Goal: Information Seeking & Learning: Learn about a topic

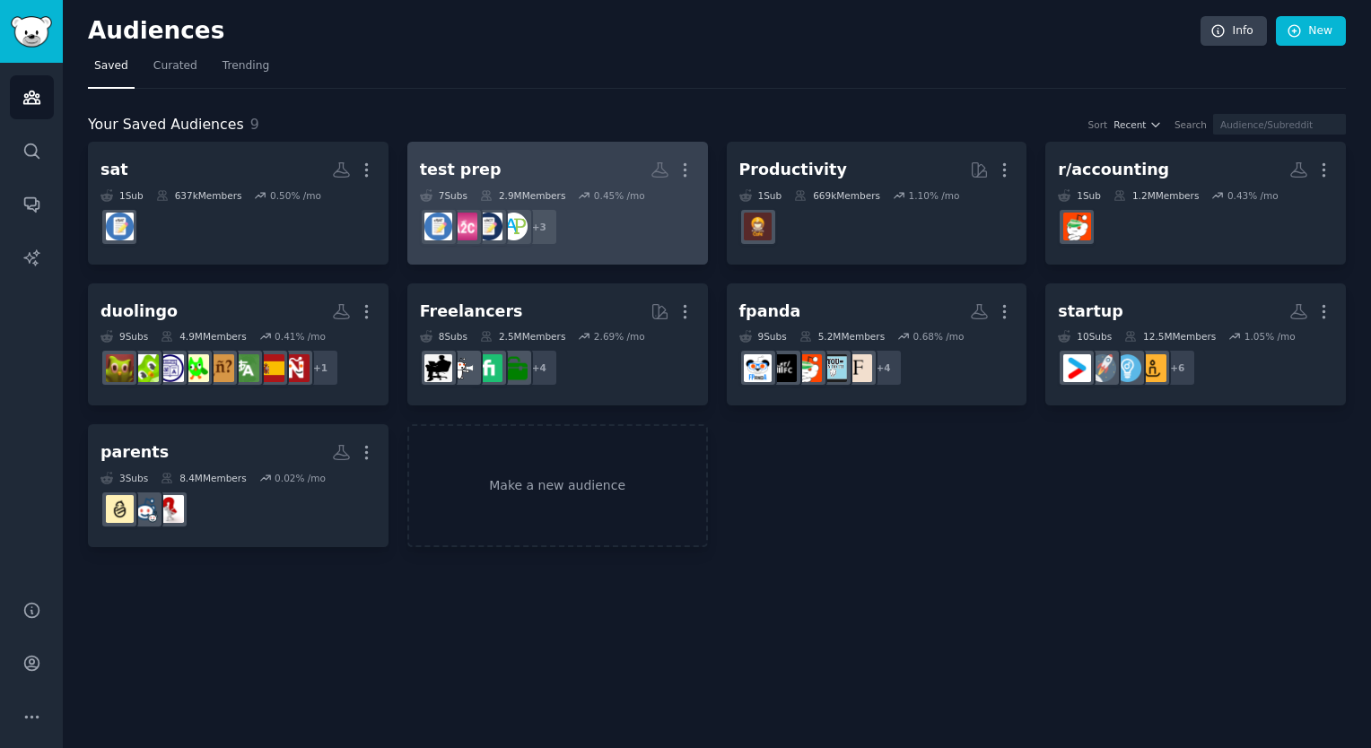
click at [471, 167] on div "test prep" at bounding box center [461, 170] width 82 height 22
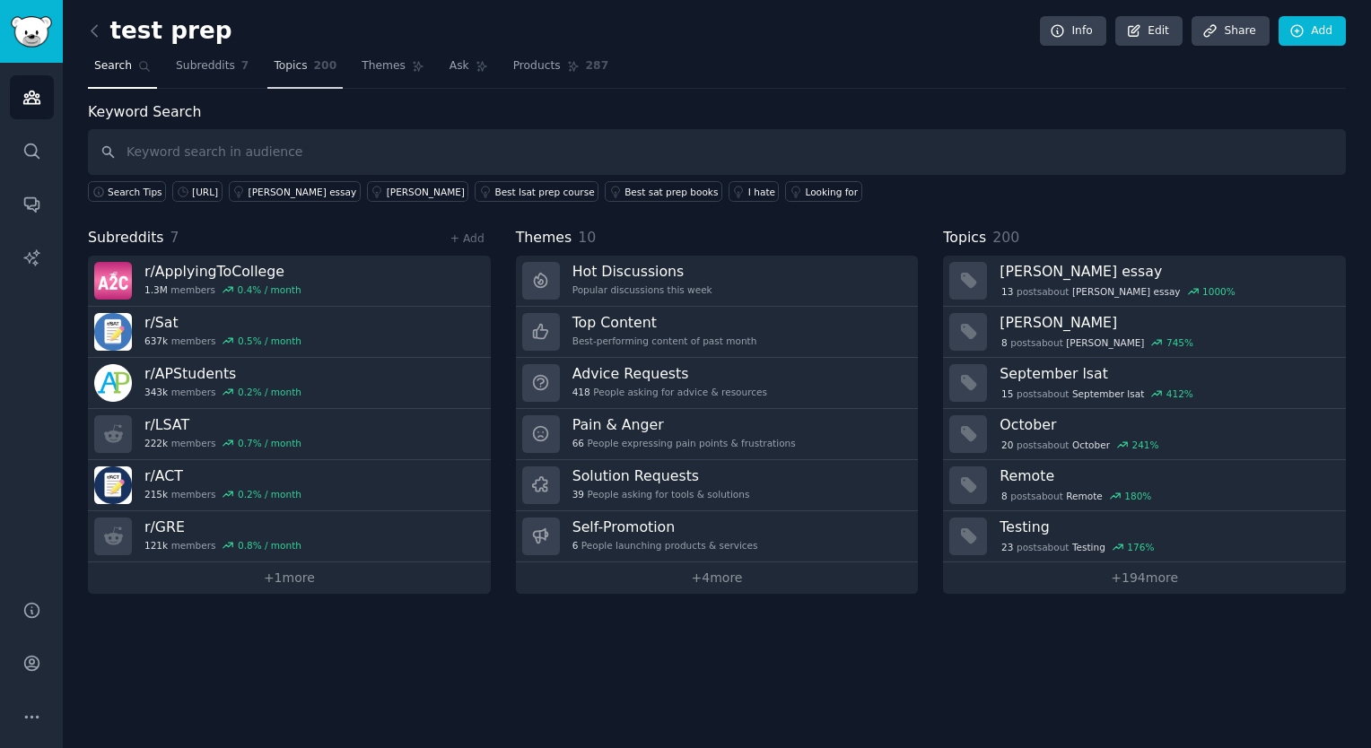
click at [286, 79] on link "Topics 200" at bounding box center [304, 70] width 75 height 37
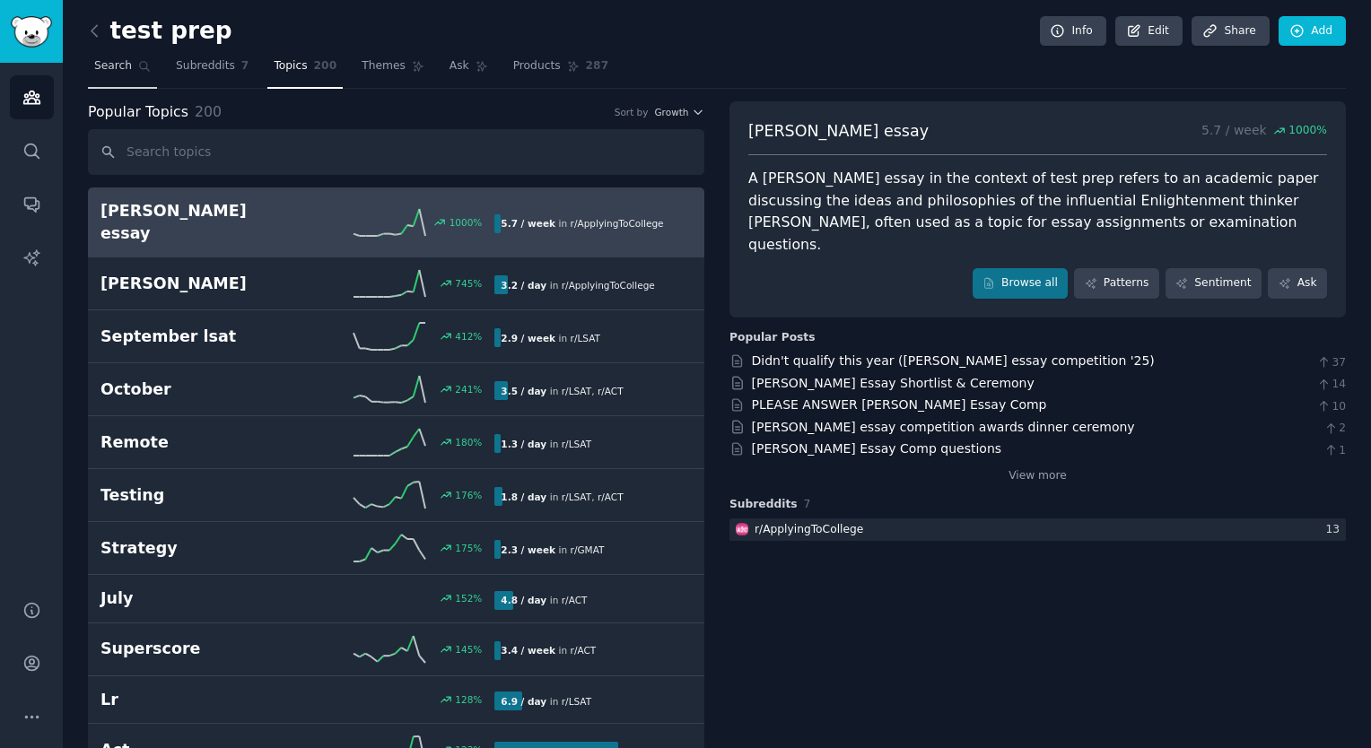
click at [111, 74] on link "Search" at bounding box center [122, 70] width 69 height 37
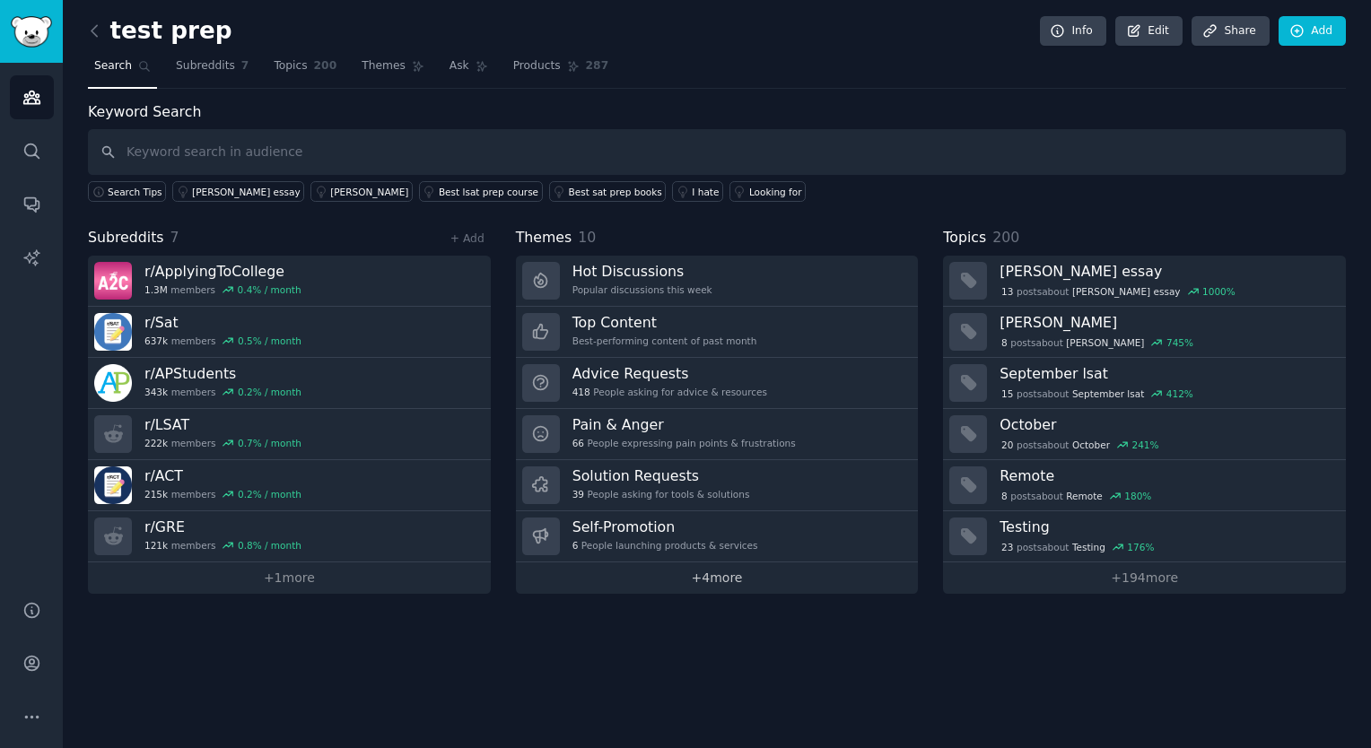
click at [657, 568] on link "+ 4 more" at bounding box center [717, 577] width 403 height 31
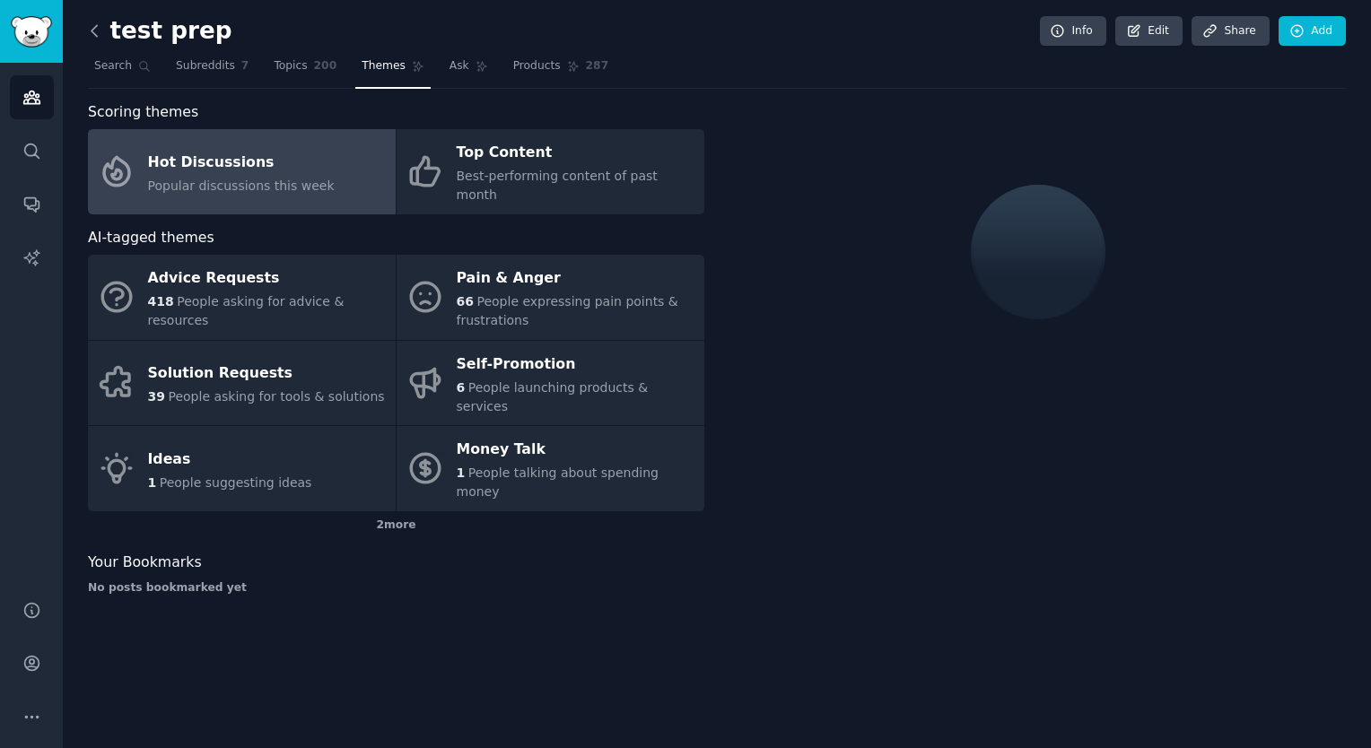
click at [93, 23] on icon at bounding box center [94, 31] width 19 height 19
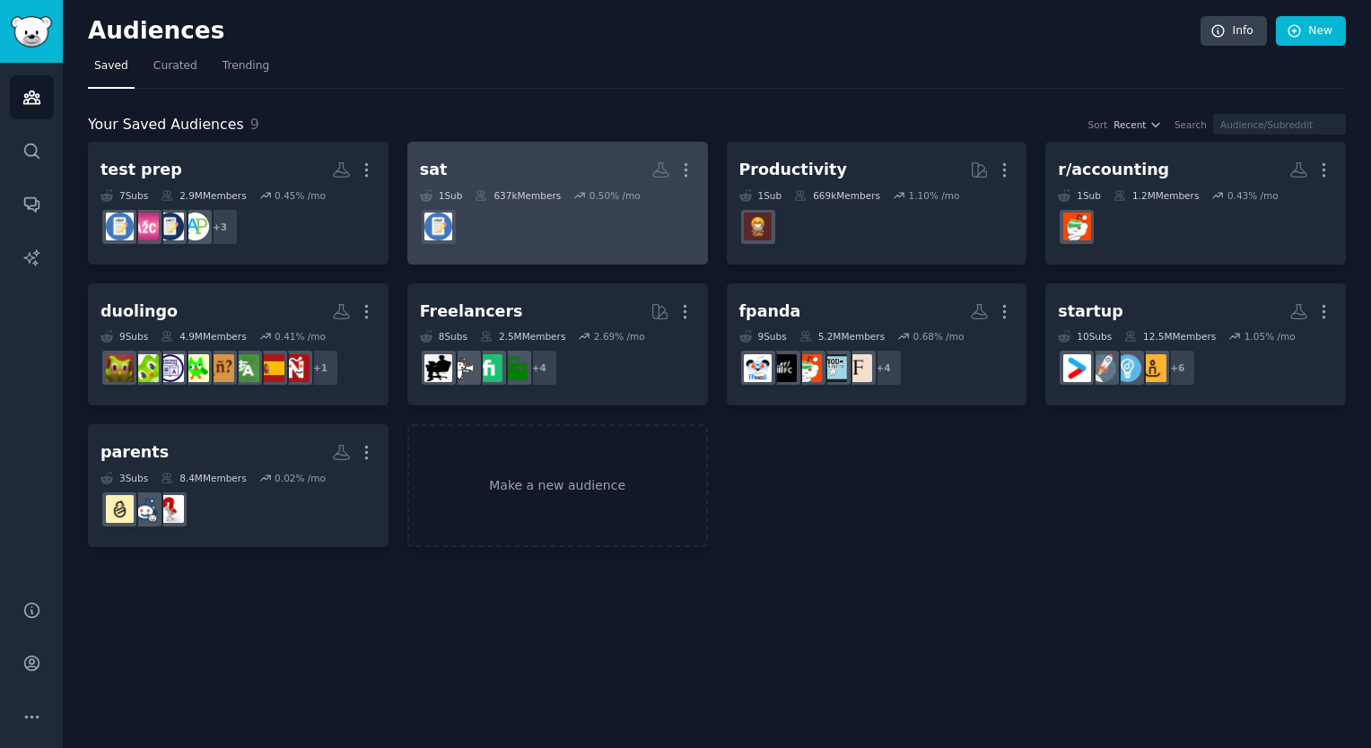
click at [527, 217] on dd "r/Sat" at bounding box center [557, 227] width 275 height 50
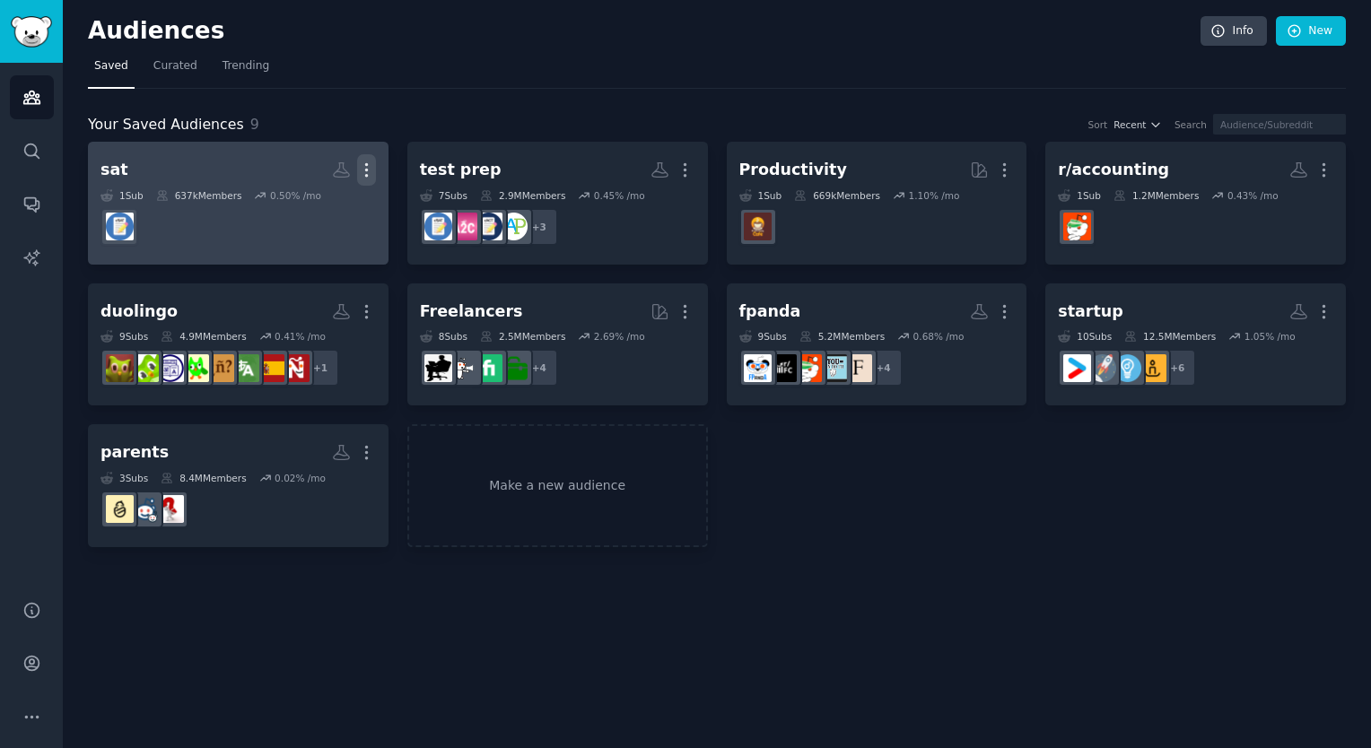
click at [370, 172] on icon "button" at bounding box center [366, 170] width 19 height 19
click at [327, 171] on p "View" at bounding box center [312, 176] width 30 height 19
click at [344, 228] on dd at bounding box center [237, 227] width 275 height 50
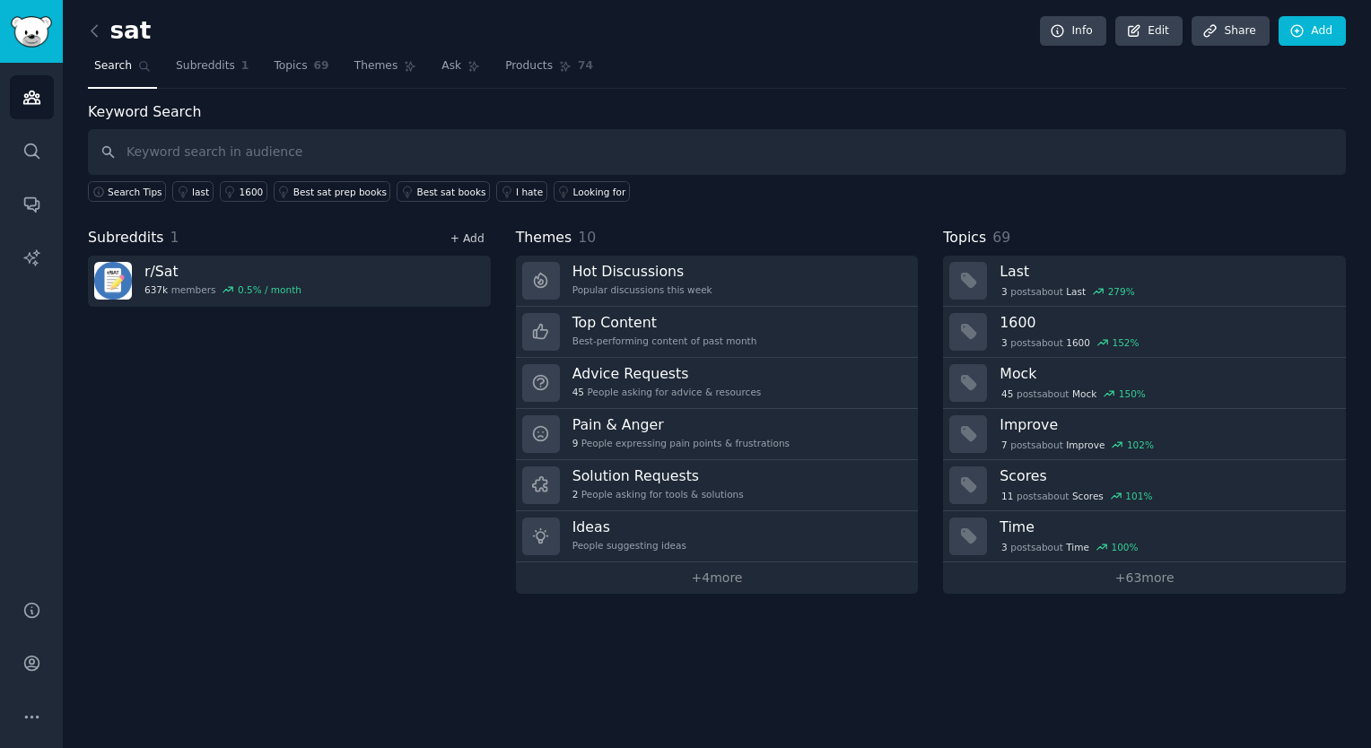
click at [480, 232] on link "+ Add" at bounding box center [467, 238] width 34 height 13
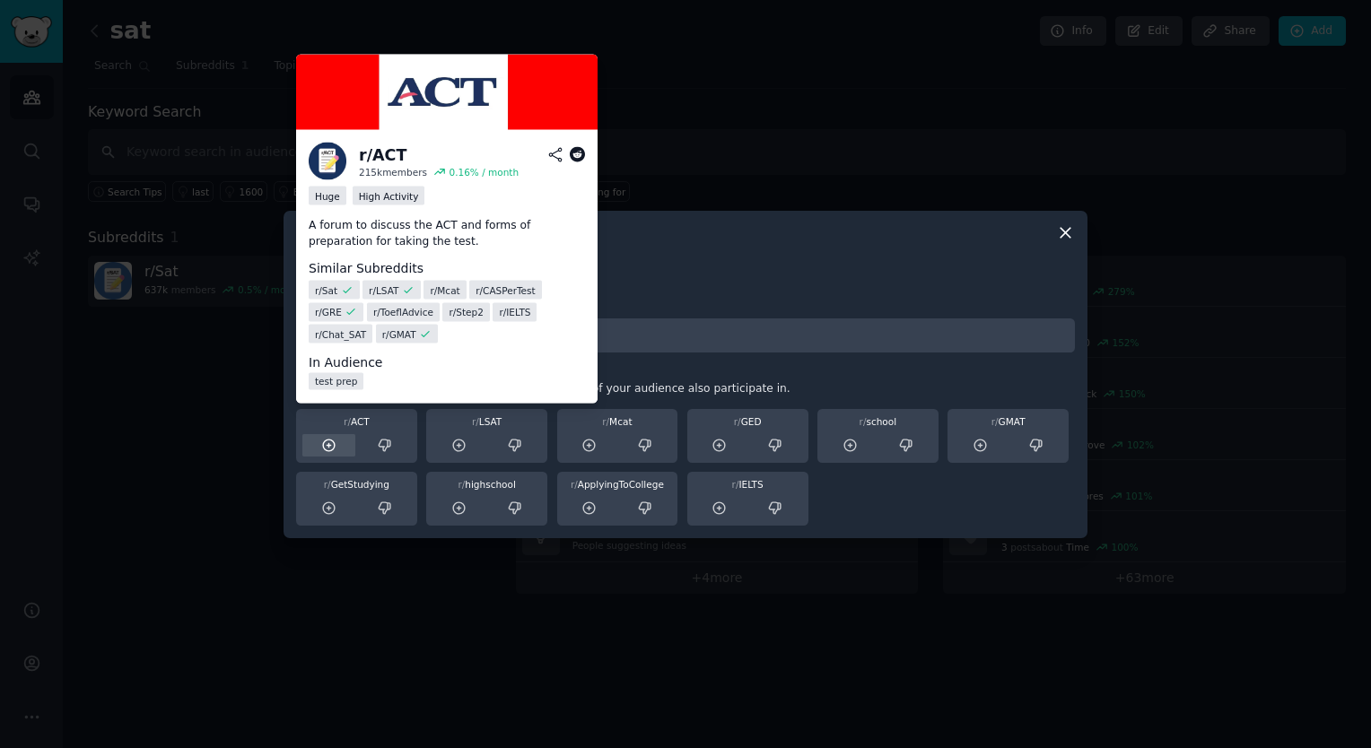
click at [334, 445] on icon at bounding box center [329, 446] width 16 height 16
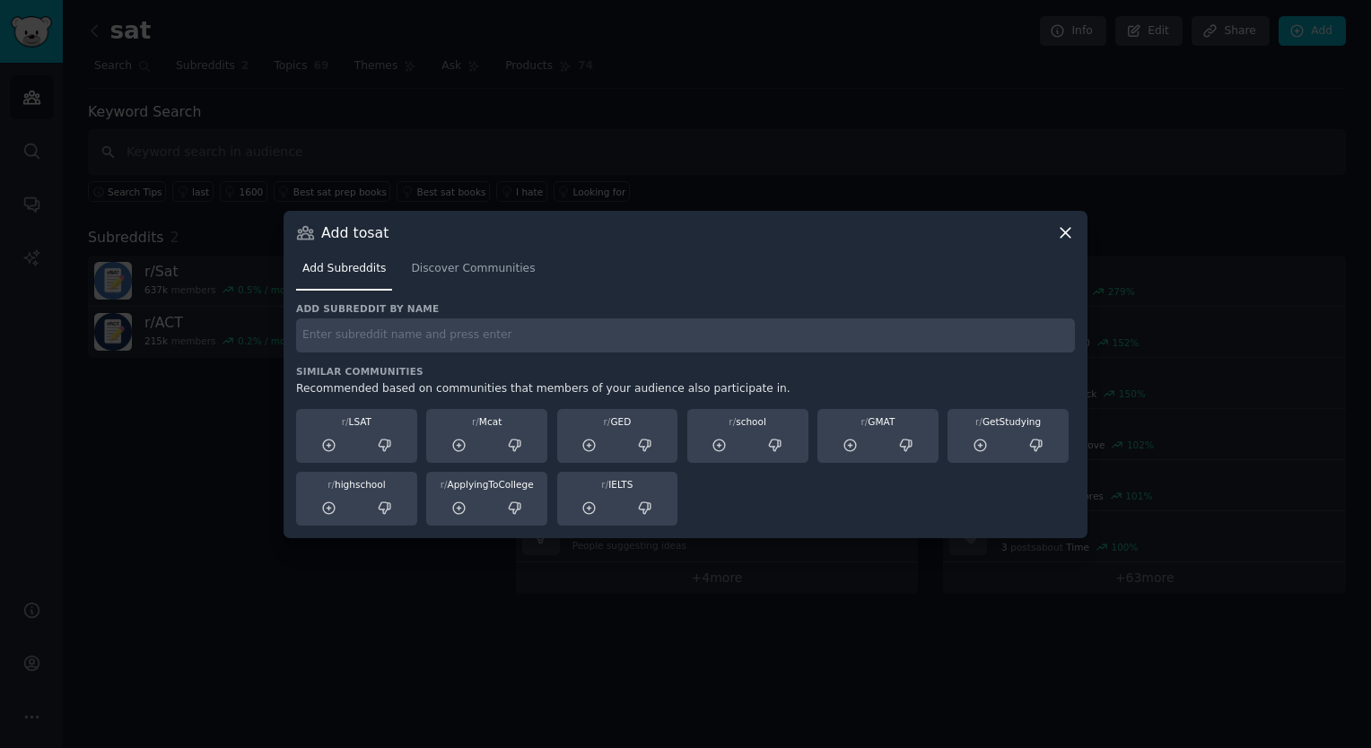
click at [372, 336] on input "text" at bounding box center [685, 335] width 779 height 35
type input "a"
click at [484, 278] on link "Discover Communities" at bounding box center [473, 273] width 136 height 37
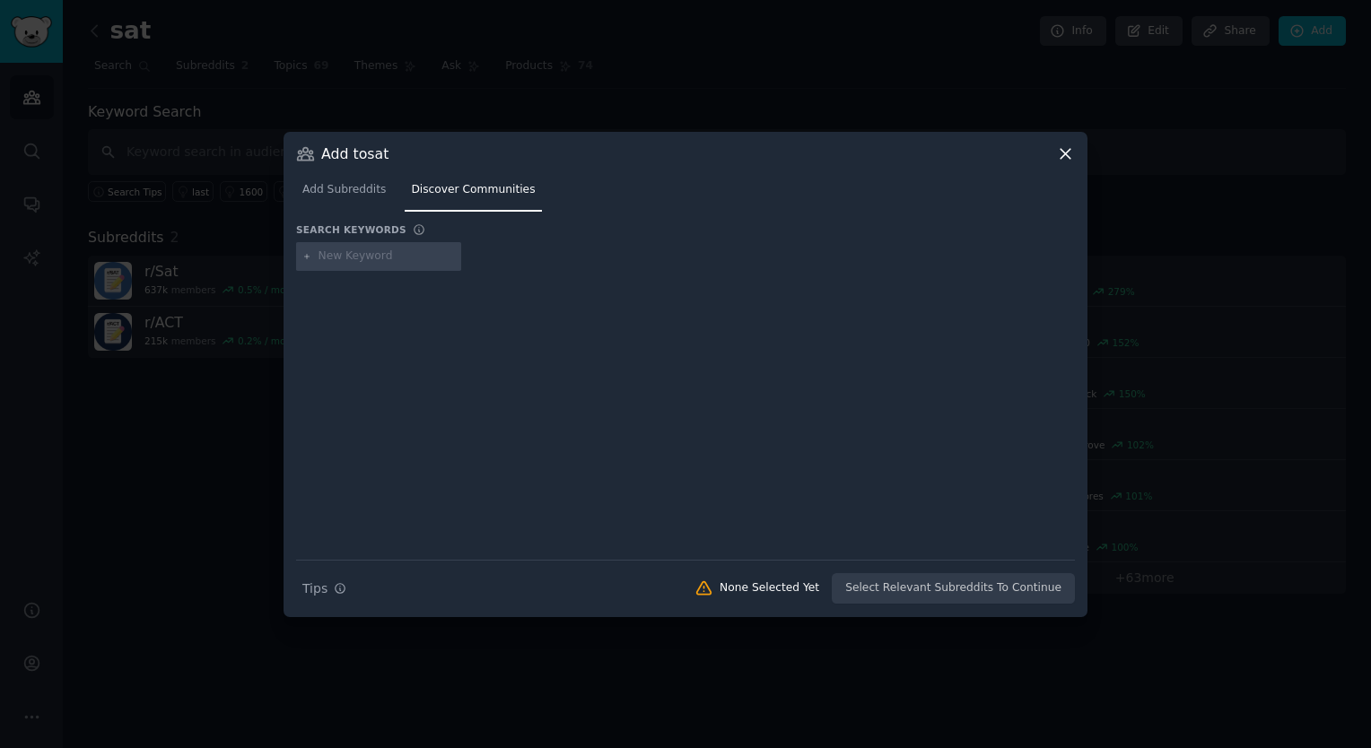
click at [1056, 145] on icon at bounding box center [1065, 153] width 19 height 19
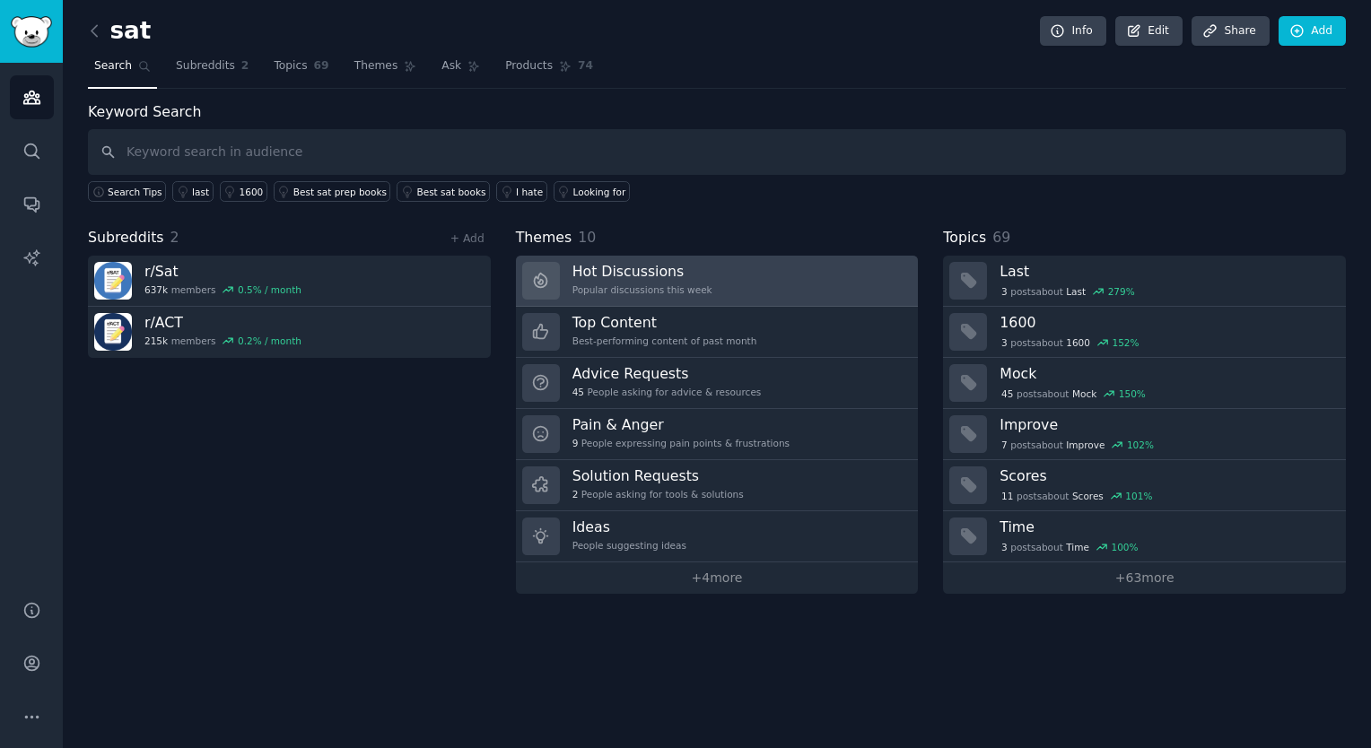
click at [659, 283] on div "Popular discussions this week" at bounding box center [642, 289] width 140 height 13
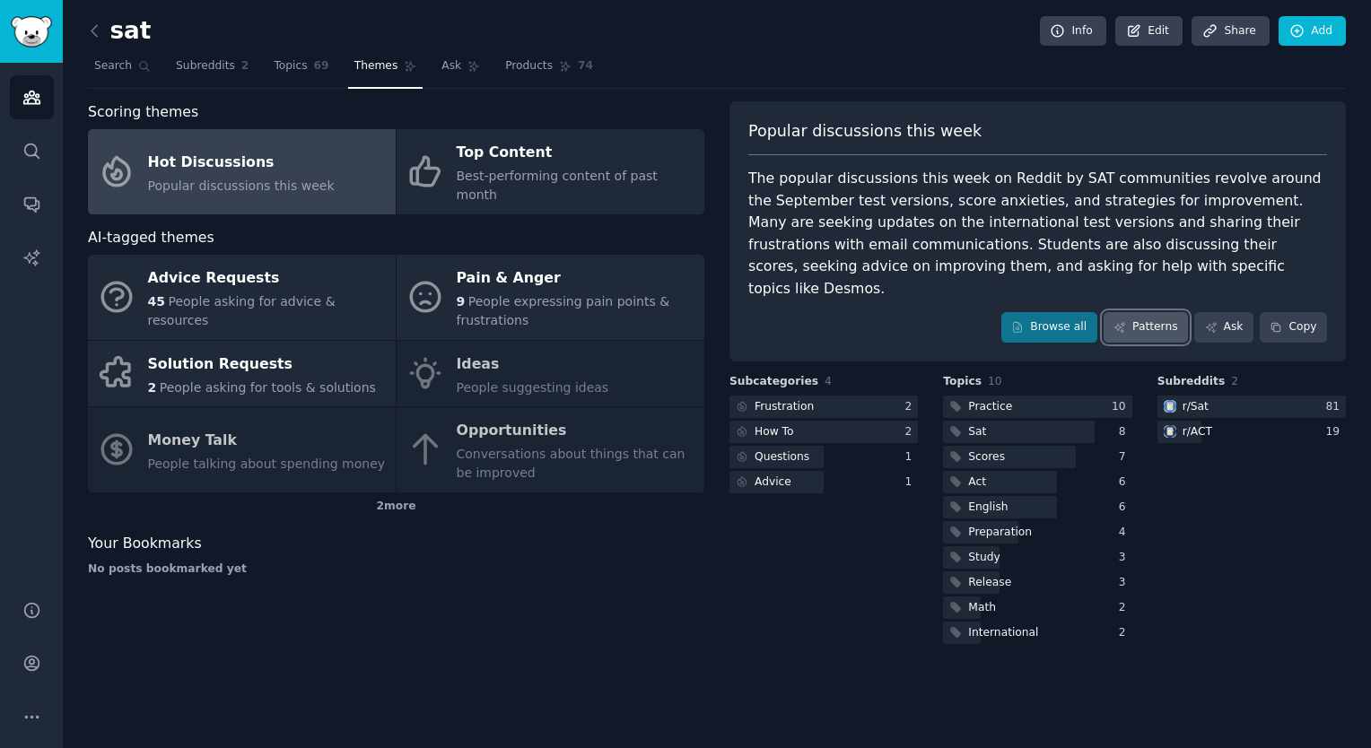
click at [1155, 312] on link "Patterns" at bounding box center [1145, 327] width 84 height 31
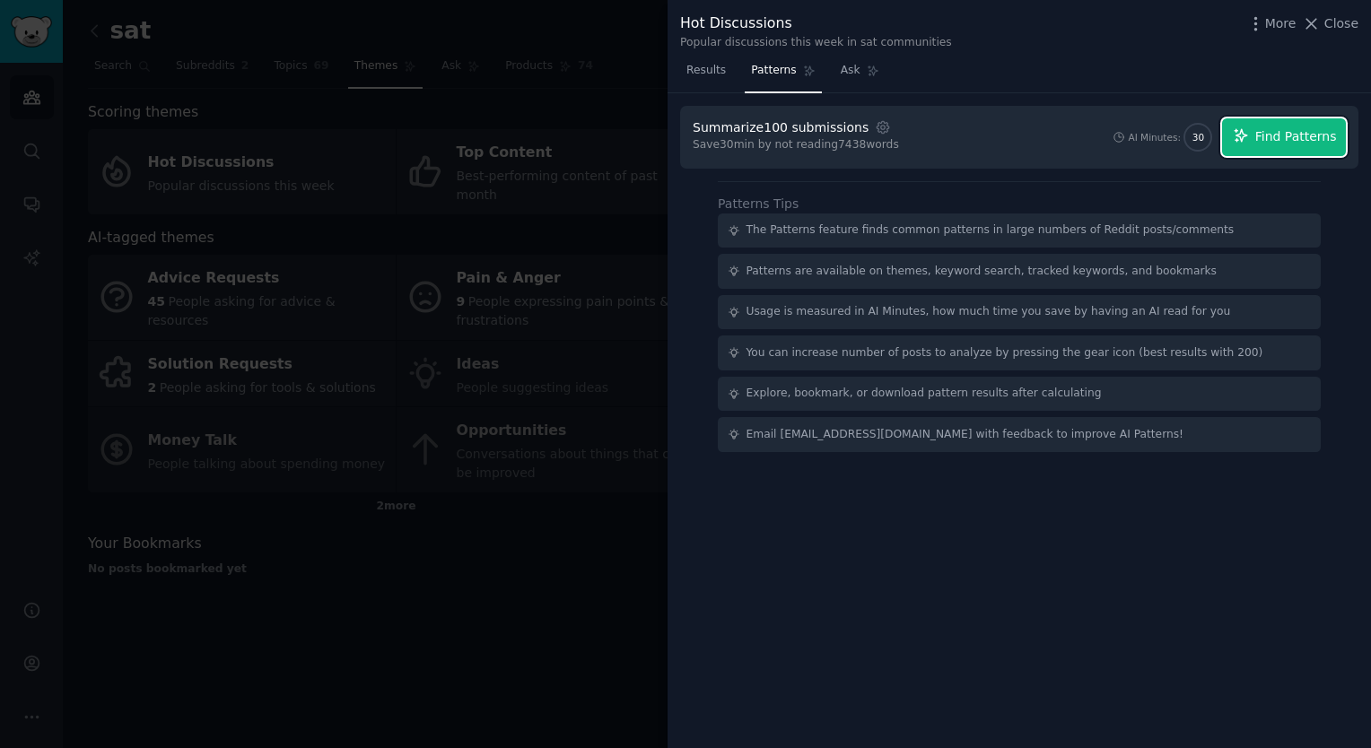
click at [1260, 150] on button "Find Patterns" at bounding box center [1284, 137] width 124 height 38
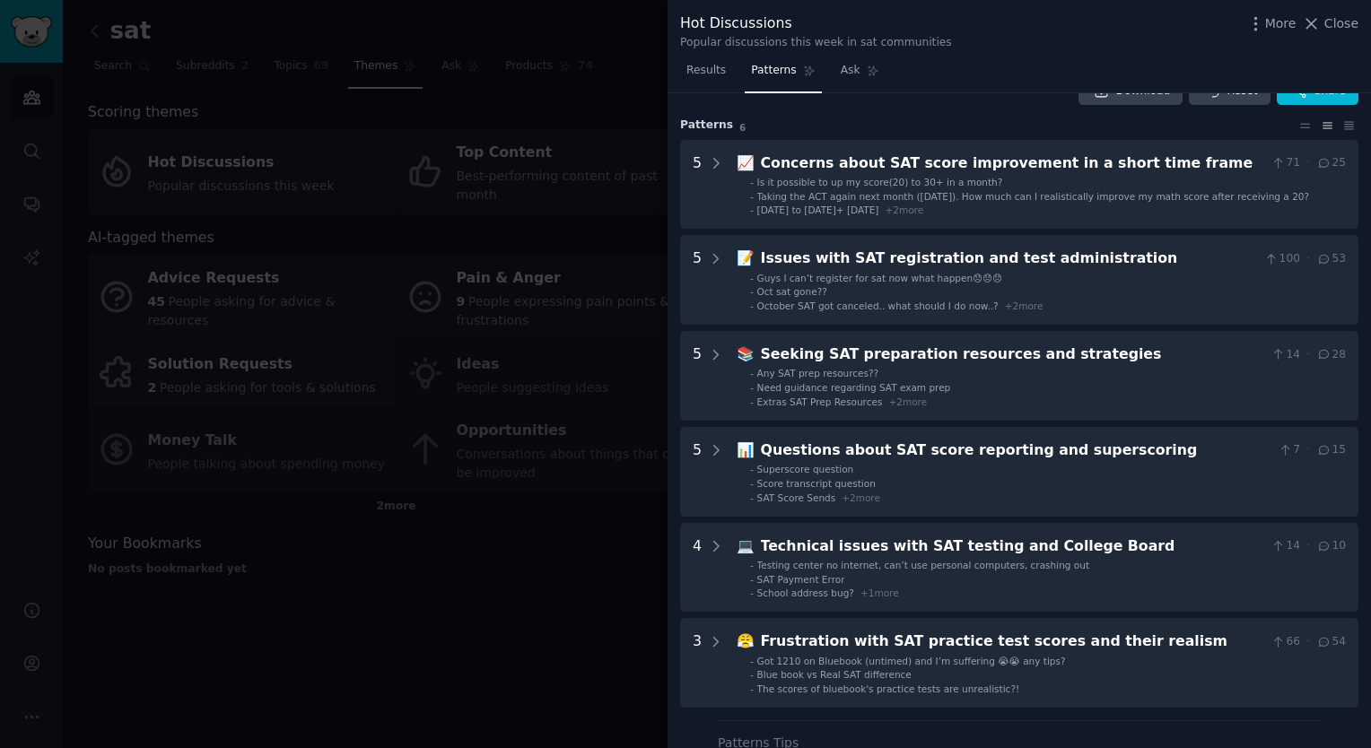
scroll to position [32, 0]
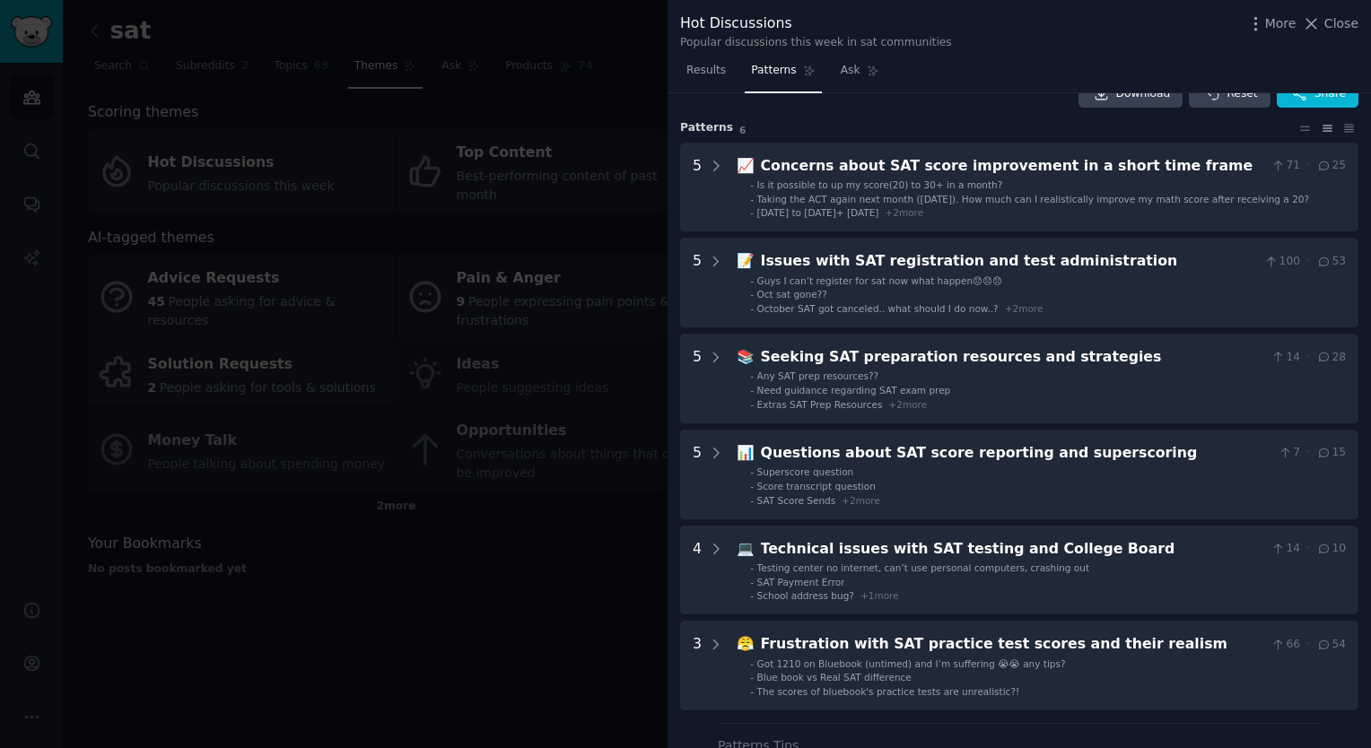
click at [435, 566] on div at bounding box center [685, 374] width 1371 height 748
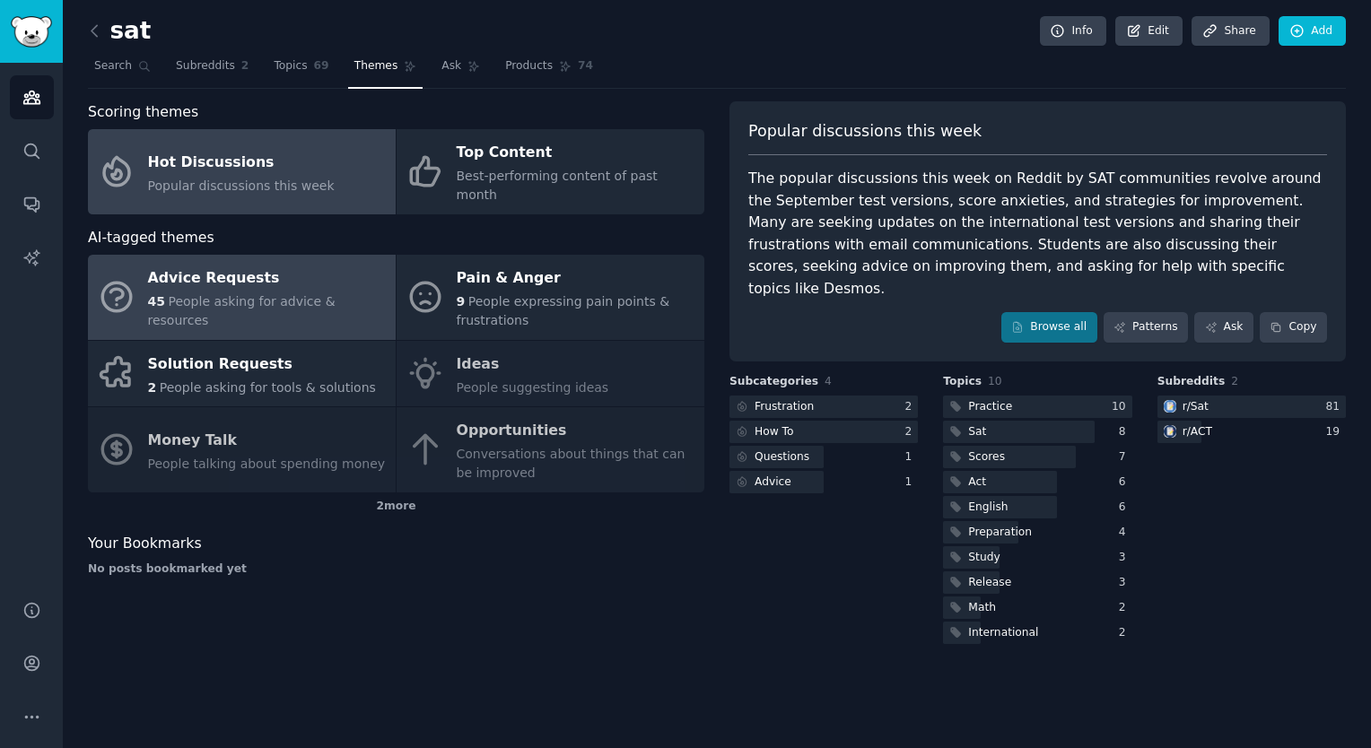
click at [266, 301] on link "Advice Requests 45 People asking for advice & resources" at bounding box center [242, 297] width 308 height 85
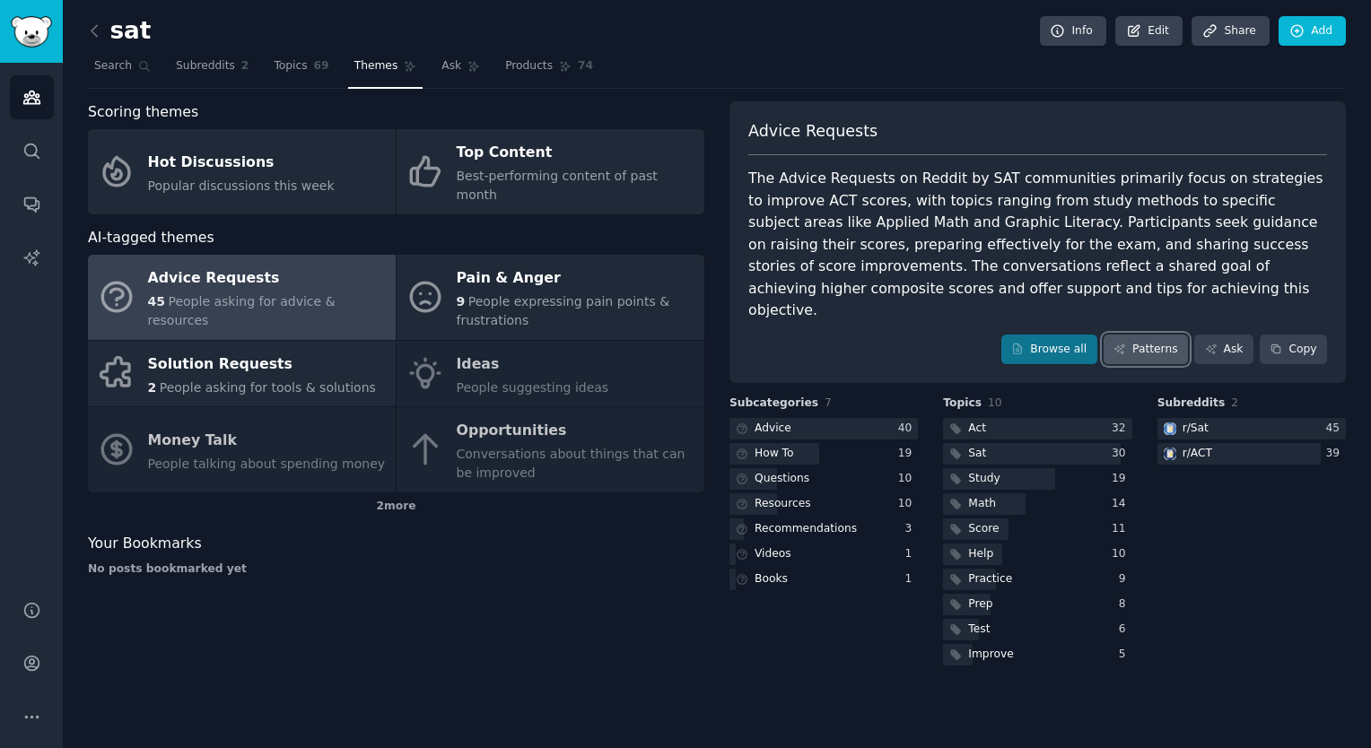
click at [1173, 335] on link "Patterns" at bounding box center [1145, 350] width 84 height 31
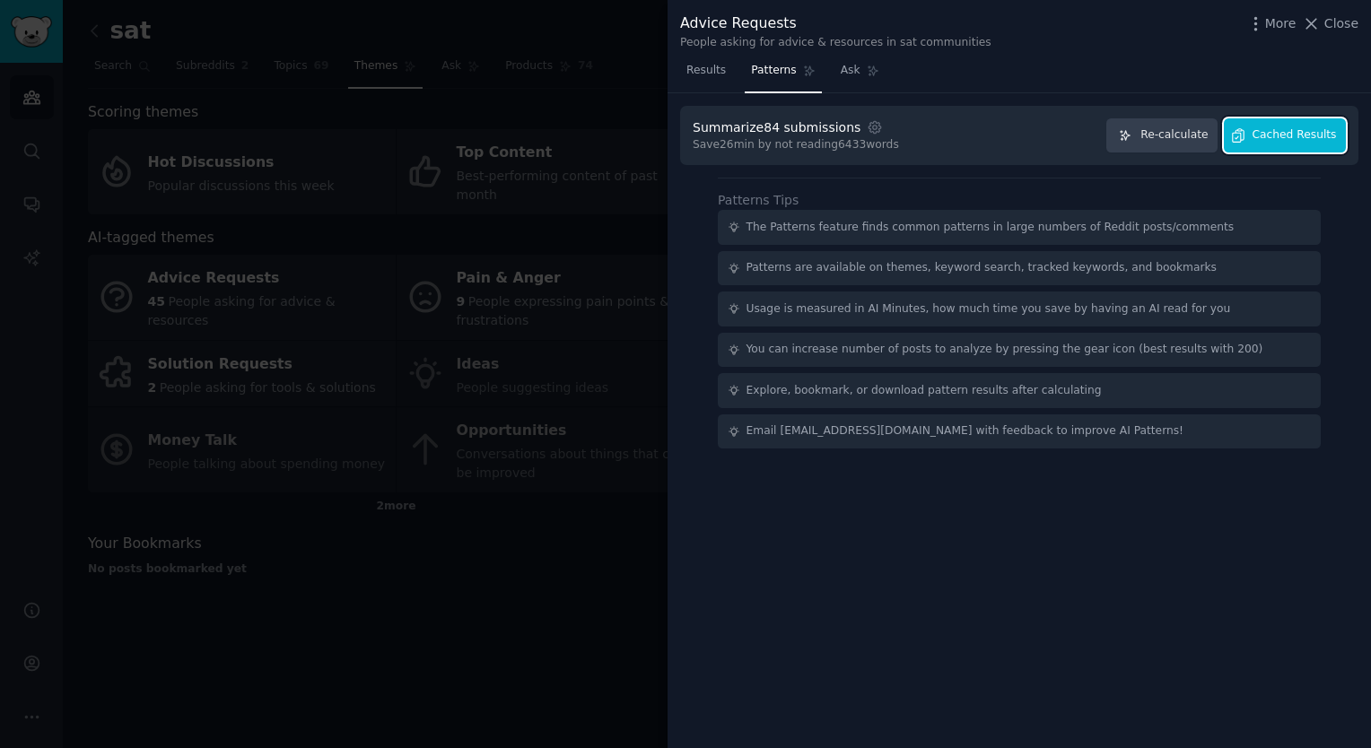
click at [1306, 135] on span "Cached Results" at bounding box center [1294, 135] width 84 height 16
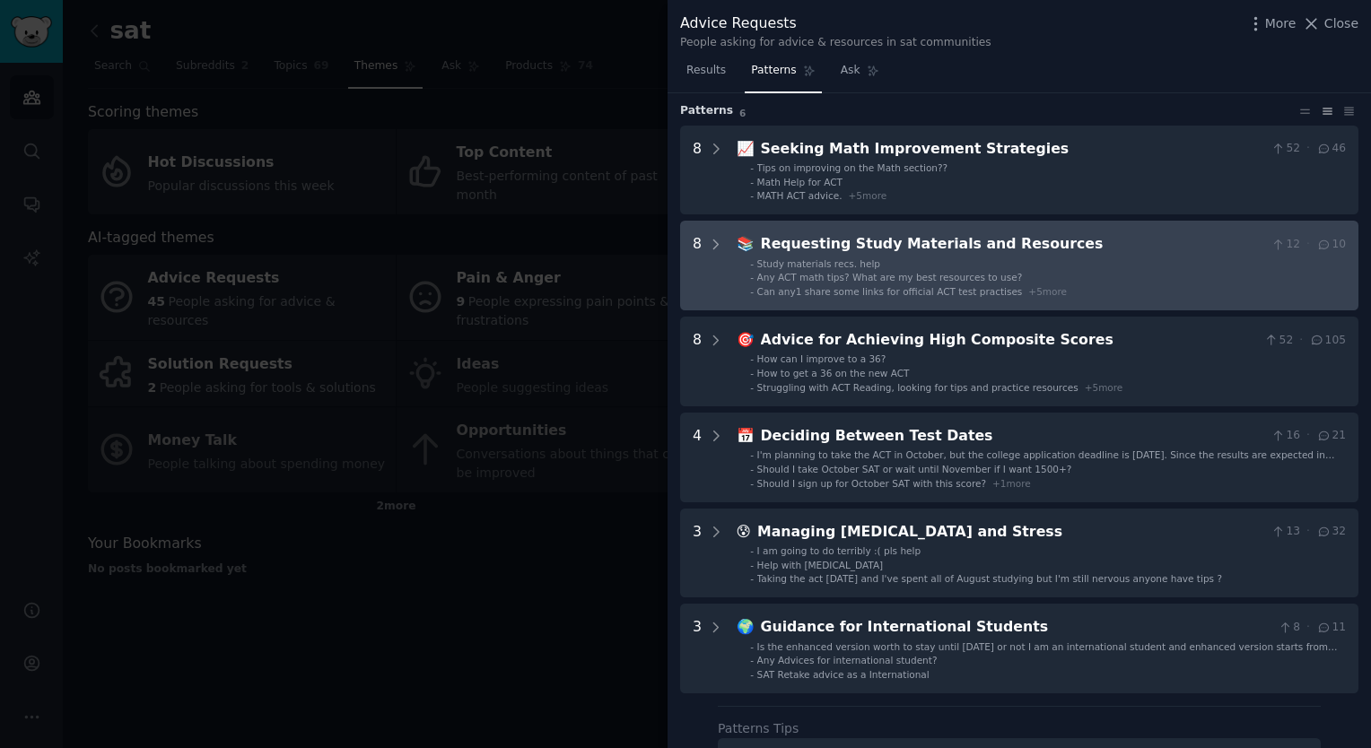
scroll to position [54, 0]
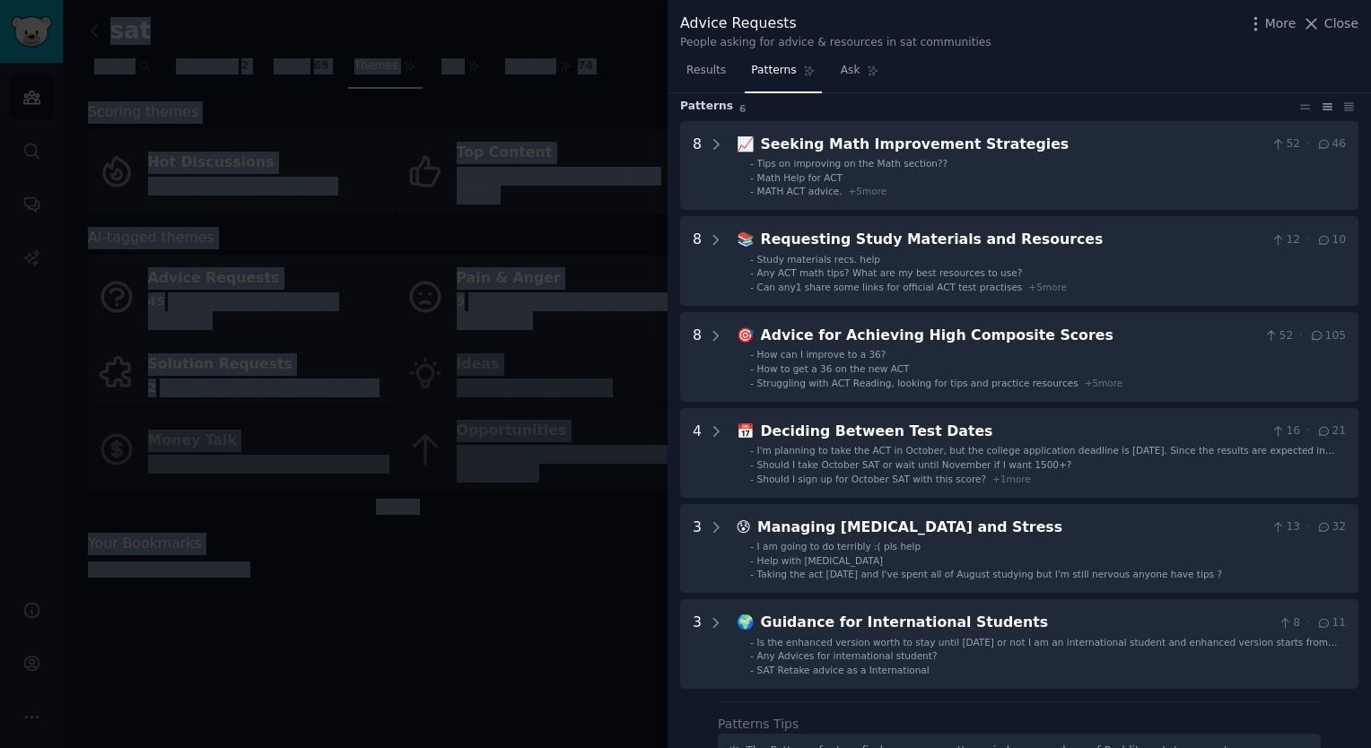
click at [0, 423] on html "Audiences Search Conversations AI Reports Help Account More sat Info Edit Share…" at bounding box center [685, 374] width 1371 height 748
